Goal: Obtain resource: Download file/media

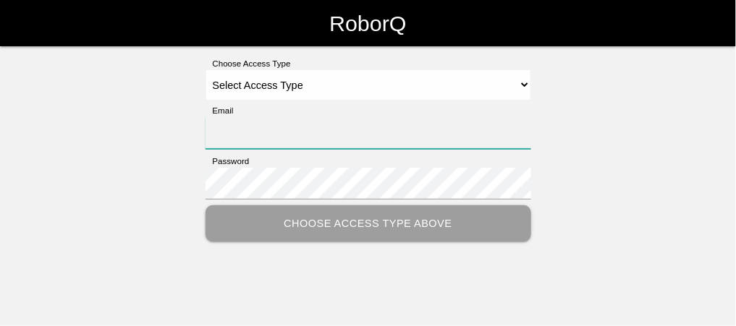
type input "[PERSON_NAME][EMAIL_ADDRESS][PERSON_NAME][DOMAIN_NAME]"
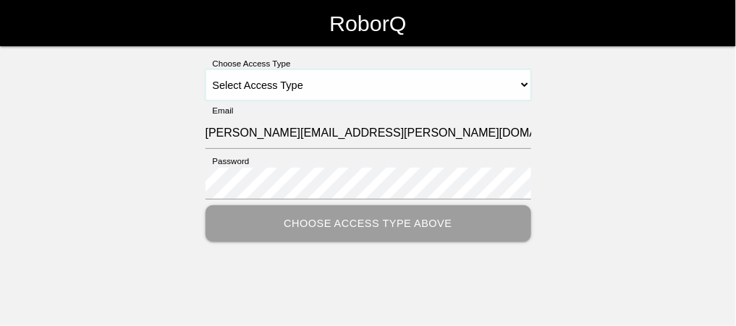
click at [344, 81] on select "Select Access Type Admin Customer Supervisor Worker" at bounding box center [367, 85] width 325 height 32
select select "Customer"
click at [205, 69] on select "Select Access Type Admin Customer Supervisor Worker" at bounding box center [367, 85] width 325 height 32
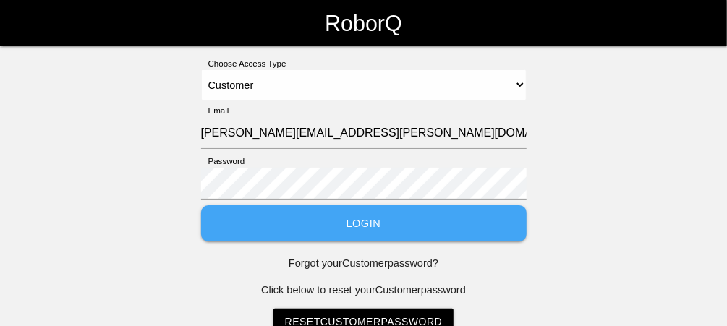
click at [362, 224] on button "Login" at bounding box center [363, 223] width 325 height 37
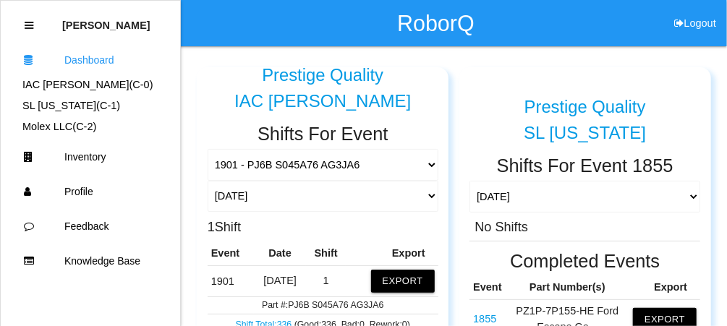
scroll to position [58, 0]
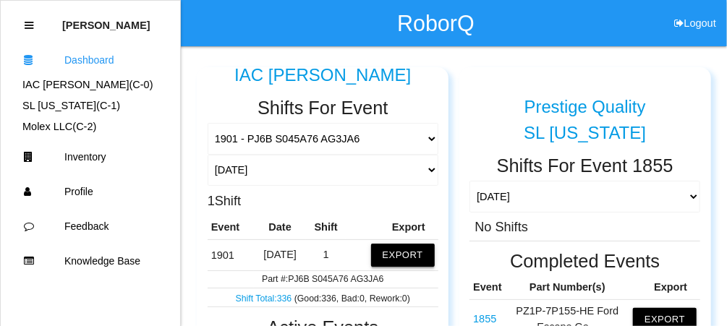
click at [393, 252] on button "Export" at bounding box center [403, 255] width 64 height 23
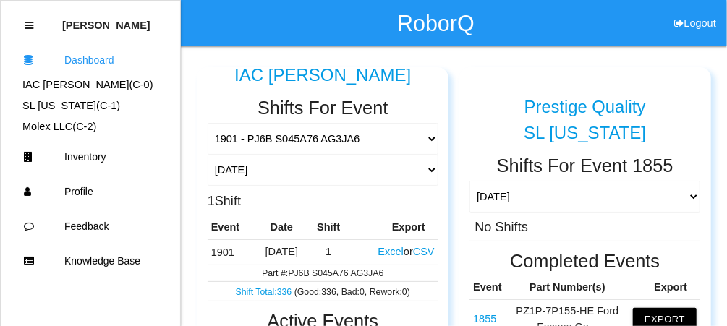
click at [378, 250] on button "Excel" at bounding box center [390, 252] width 25 height 12
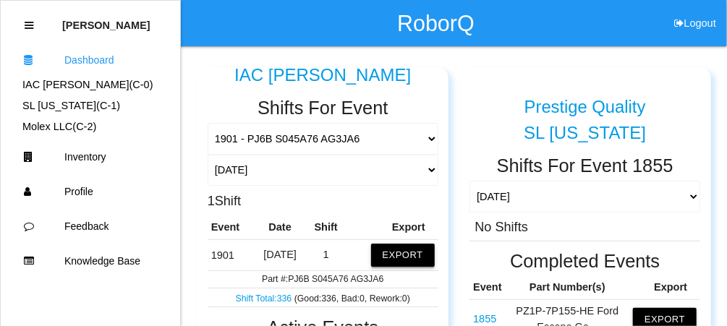
click at [399, 257] on button "Export" at bounding box center [403, 255] width 64 height 23
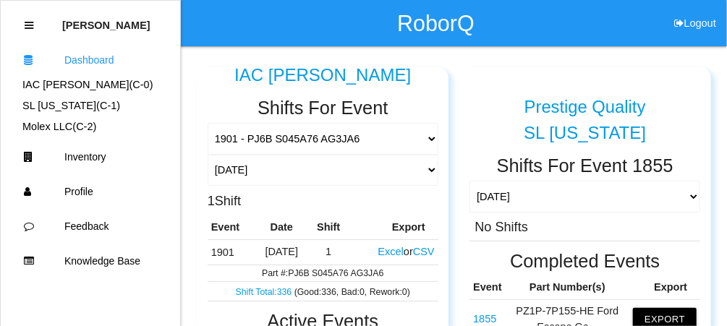
click at [380, 252] on button "Excel" at bounding box center [390, 252] width 25 height 12
